Goal: Obtain resource: Obtain resource

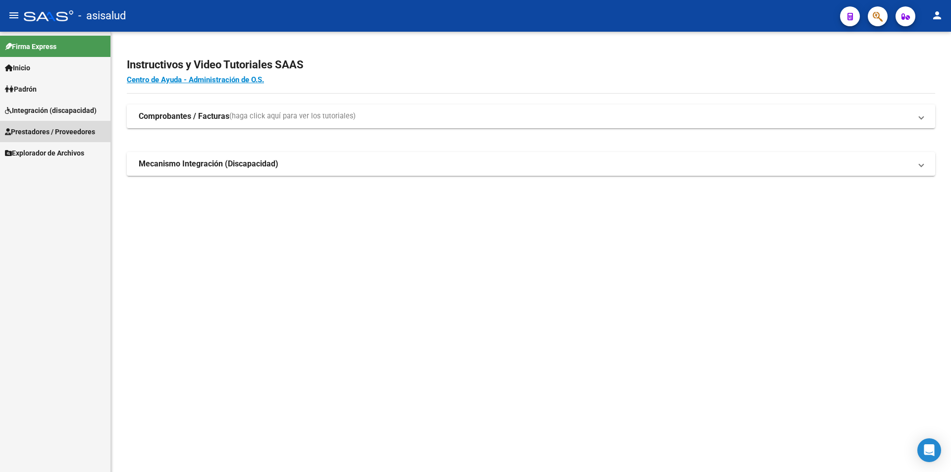
click at [84, 130] on span "Prestadores / Proveedores" at bounding box center [50, 131] width 90 height 11
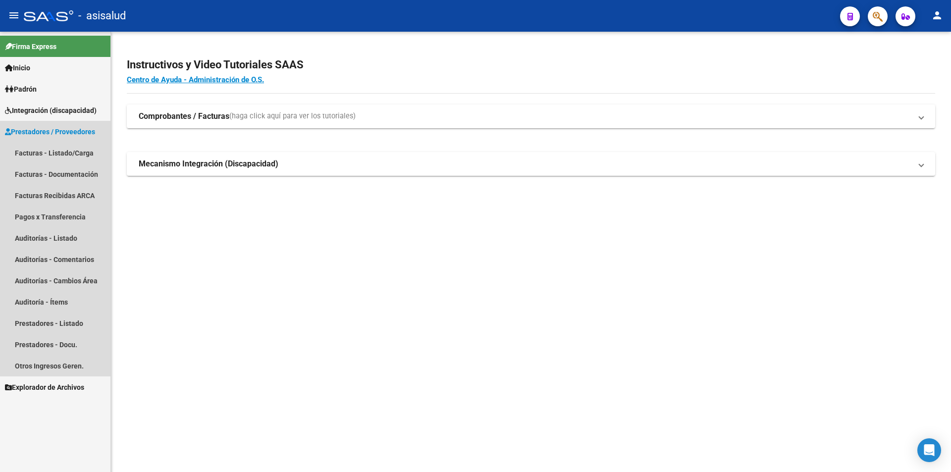
click at [84, 130] on span "Prestadores / Proveedores" at bounding box center [50, 131] width 90 height 11
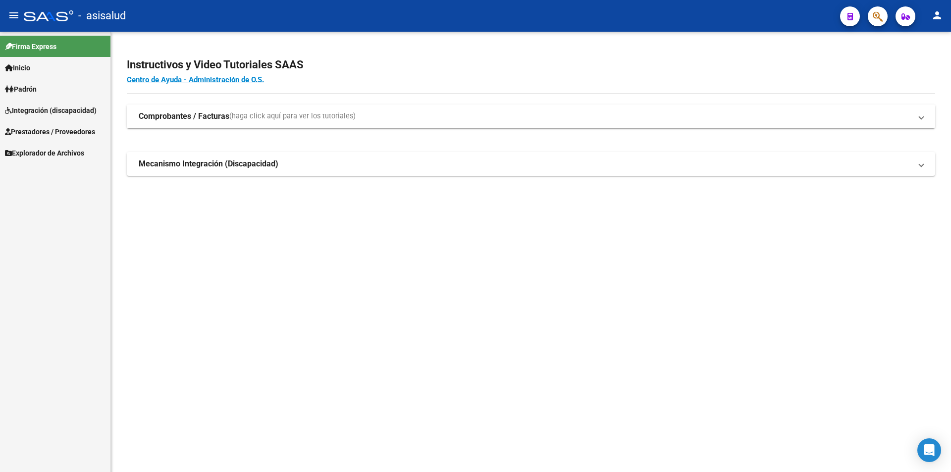
click at [41, 132] on span "Prestadores / Proveedores" at bounding box center [50, 131] width 90 height 11
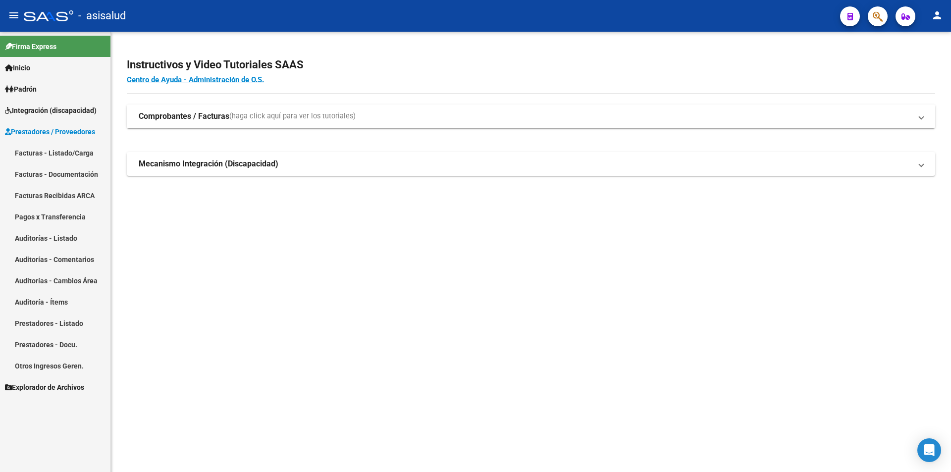
click at [40, 134] on span "Prestadores / Proveedores" at bounding box center [50, 131] width 90 height 11
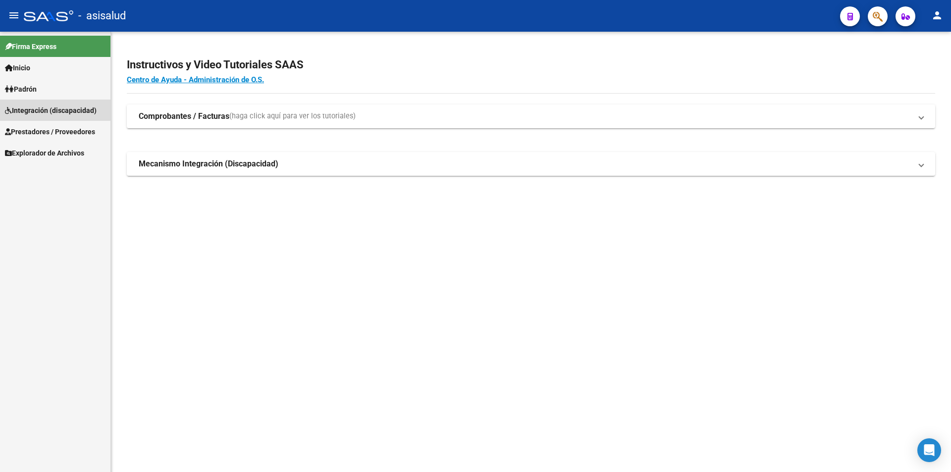
click at [41, 109] on span "Integración (discapacidad)" at bounding box center [51, 110] width 92 height 11
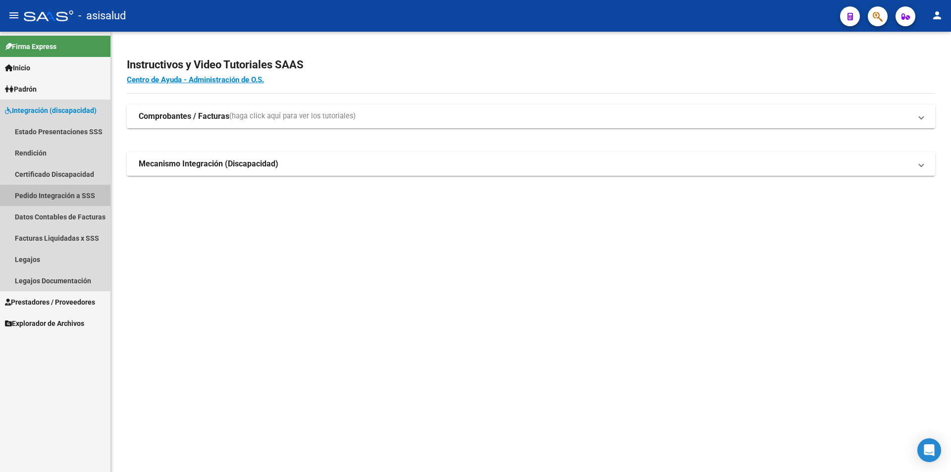
click at [49, 197] on link "Pedido Integración a SSS" at bounding box center [55, 195] width 110 height 21
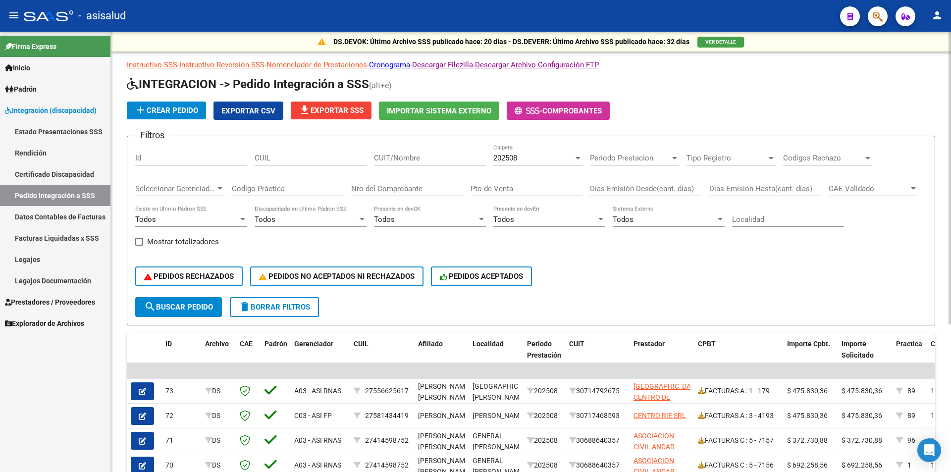
click at [326, 111] on span "file_download Exportar SSS" at bounding box center [331, 110] width 65 height 9
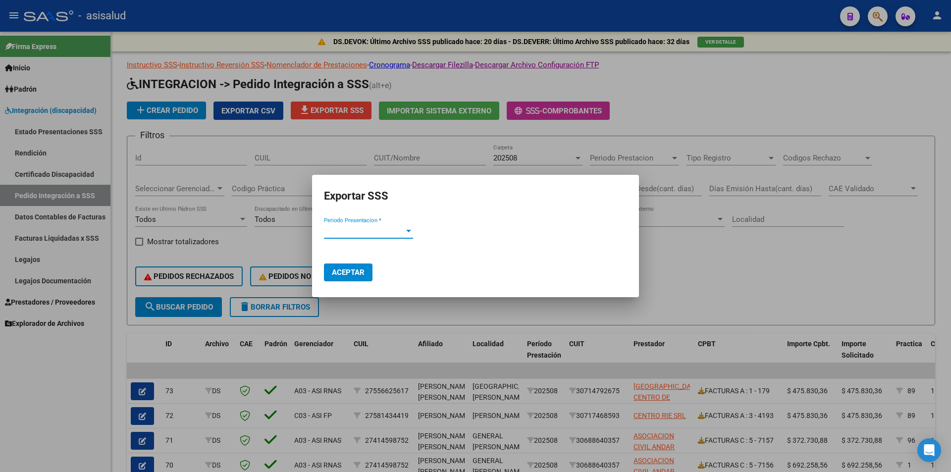
click at [350, 227] on span "Periodo Presentacion *" at bounding box center [364, 230] width 80 height 9
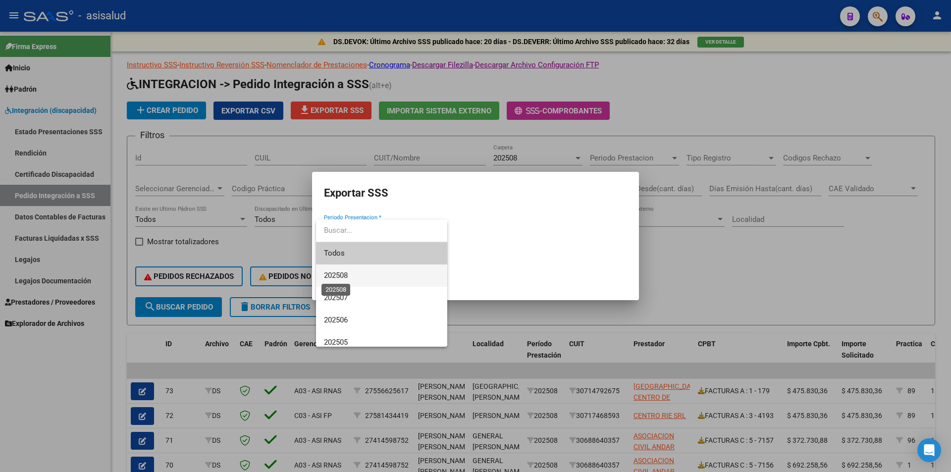
click at [337, 272] on span "202508" at bounding box center [336, 275] width 24 height 9
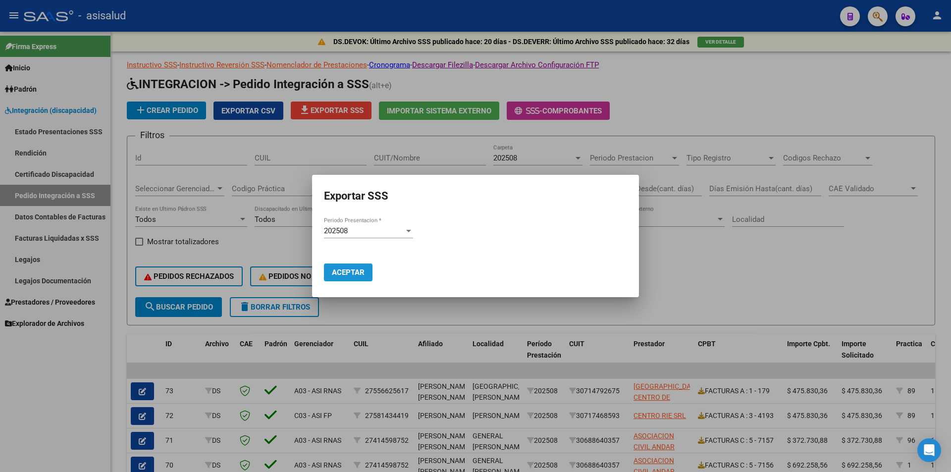
click at [337, 272] on span "Aceptar" at bounding box center [348, 272] width 33 height 9
